Goal: Navigation & Orientation: Find specific page/section

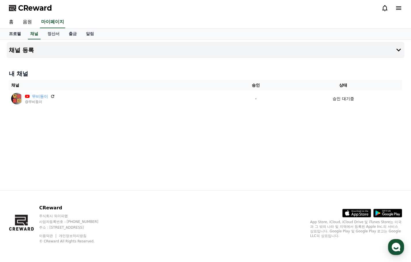
click at [15, 37] on link "프로필" at bounding box center [14, 33] width 21 height 11
select select "**********"
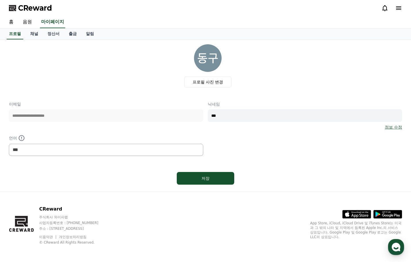
click at [24, 36] on div "프로필 채널 정산서 출금 알림" at bounding box center [205, 33] width 402 height 11
click at [30, 37] on link "채널" at bounding box center [34, 33] width 17 height 11
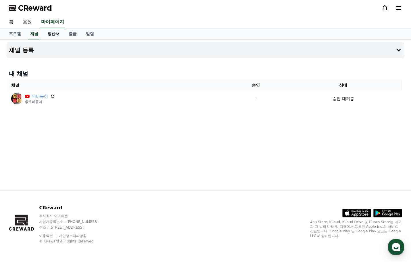
click at [54, 36] on link "정산서" at bounding box center [53, 33] width 21 height 11
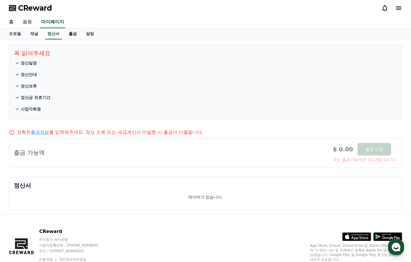
click at [67, 34] on link "출금" at bounding box center [72, 33] width 17 height 11
click at [84, 37] on link "알림" at bounding box center [89, 33] width 17 height 11
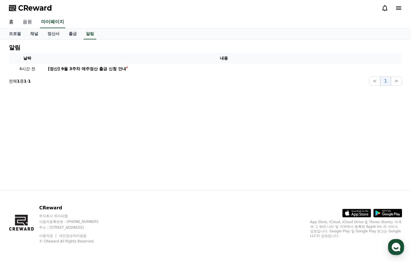
click at [28, 22] on link "음원" at bounding box center [27, 22] width 18 height 12
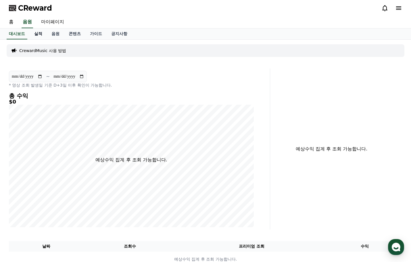
click at [42, 33] on link "실적" at bounding box center [38, 33] width 17 height 11
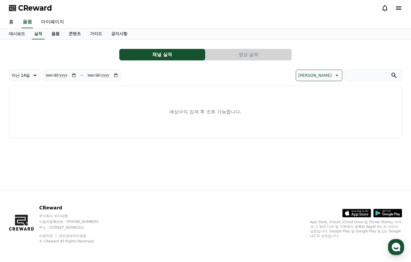
click at [55, 36] on link "음원" at bounding box center [55, 33] width 17 height 11
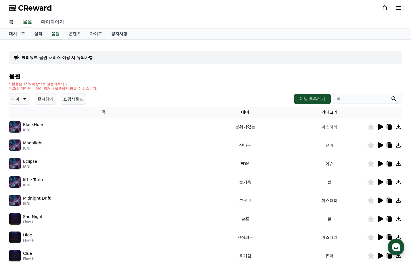
click at [49, 24] on link "마이페이지" at bounding box center [52, 22] width 32 height 12
select select "**********"
